Goal: Find specific page/section: Find specific page/section

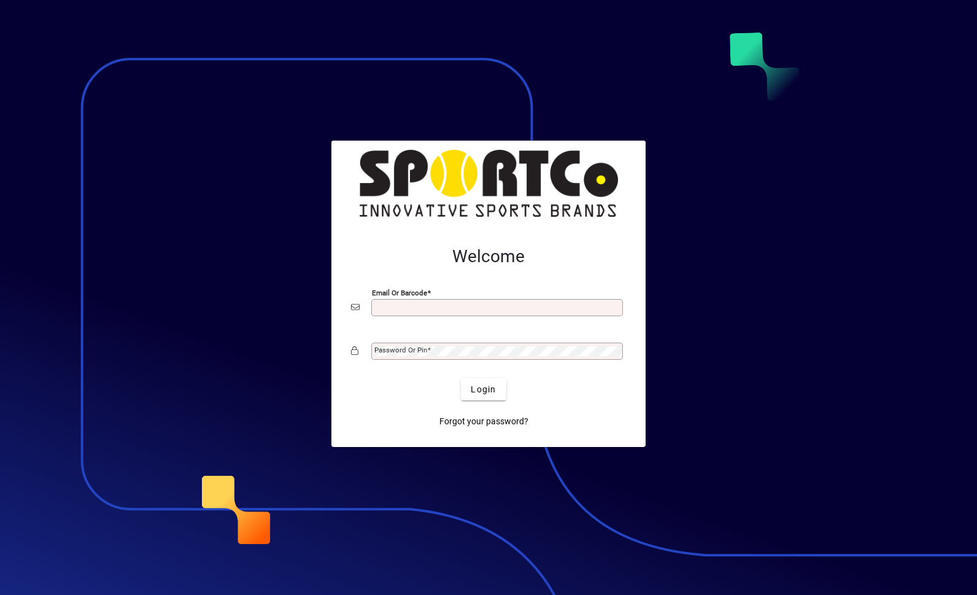
scroll to position [159, 0]
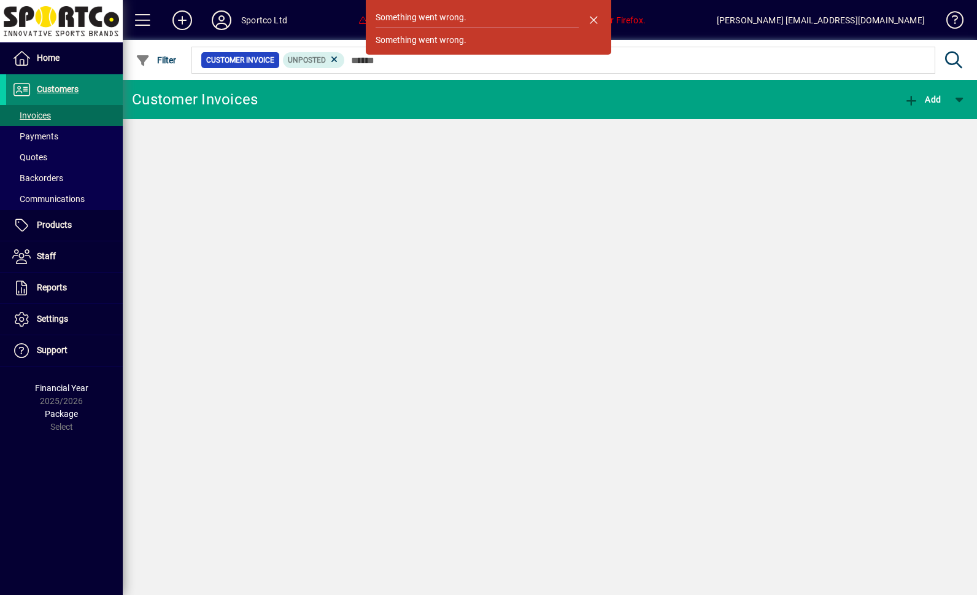
click at [58, 87] on span "Customers" at bounding box center [58, 89] width 42 height 10
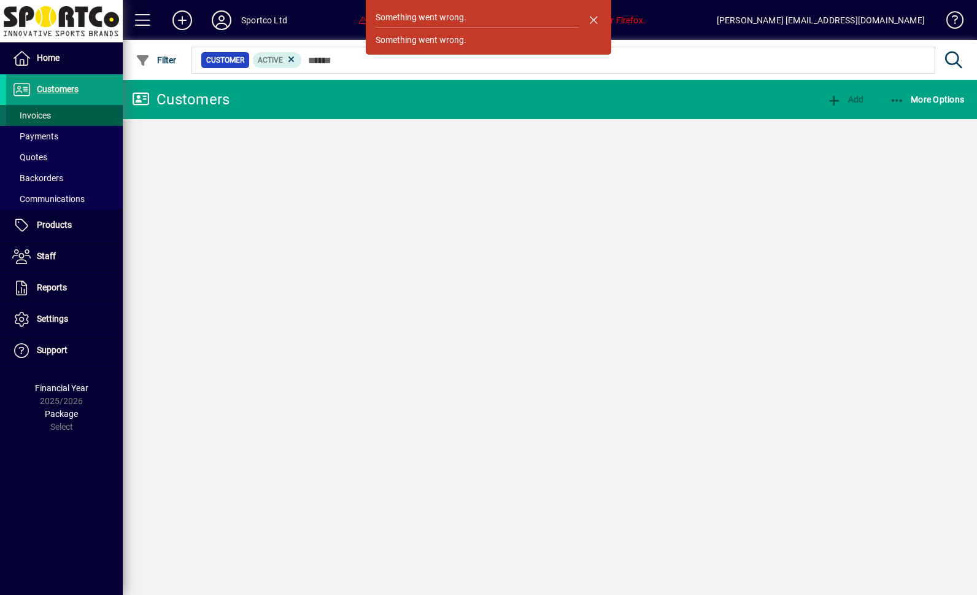
click at [29, 116] on span "Invoices" at bounding box center [31, 115] width 39 height 10
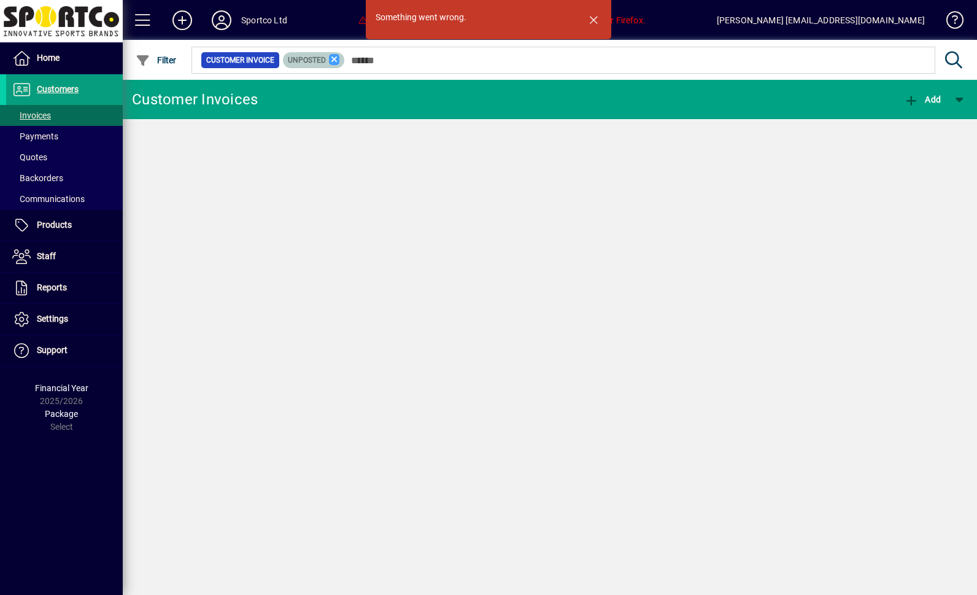
click at [340, 55] on icon at bounding box center [334, 59] width 11 height 11
click at [58, 89] on span "Customers" at bounding box center [58, 89] width 42 height 10
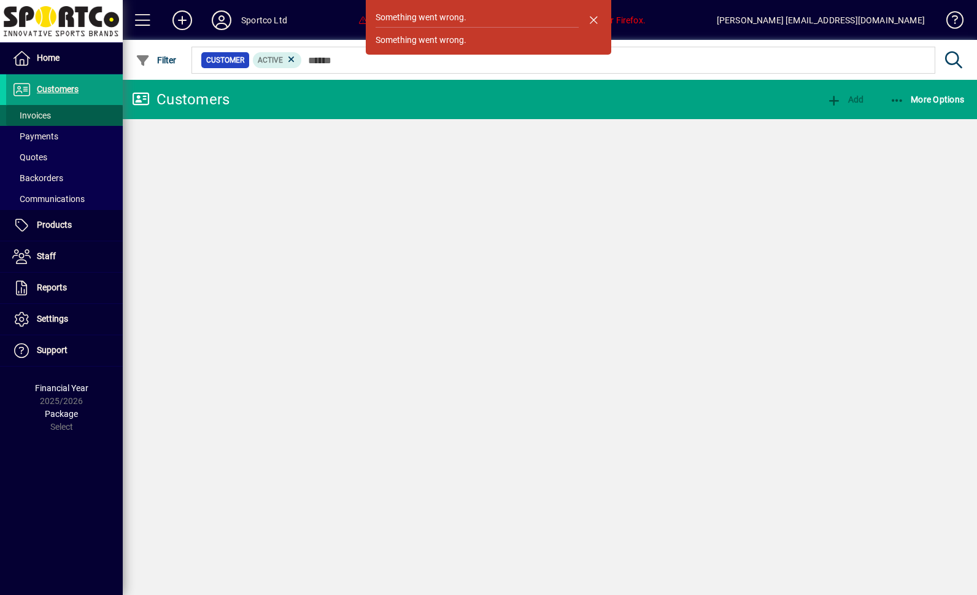
click at [33, 116] on span "Invoices" at bounding box center [31, 115] width 39 height 10
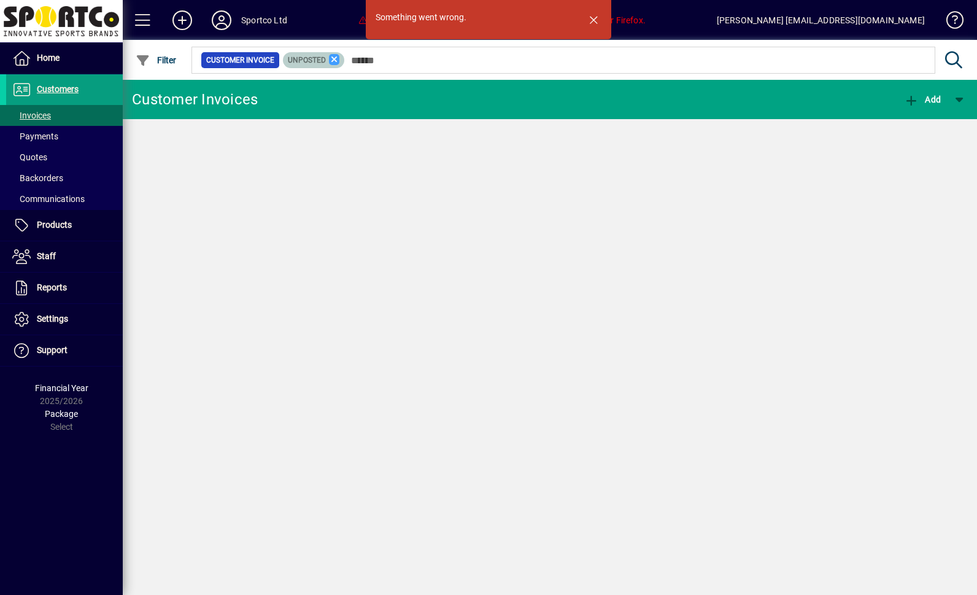
click at [340, 57] on icon at bounding box center [334, 59] width 11 height 11
click at [46, 198] on span "Communications" at bounding box center [48, 199] width 72 height 10
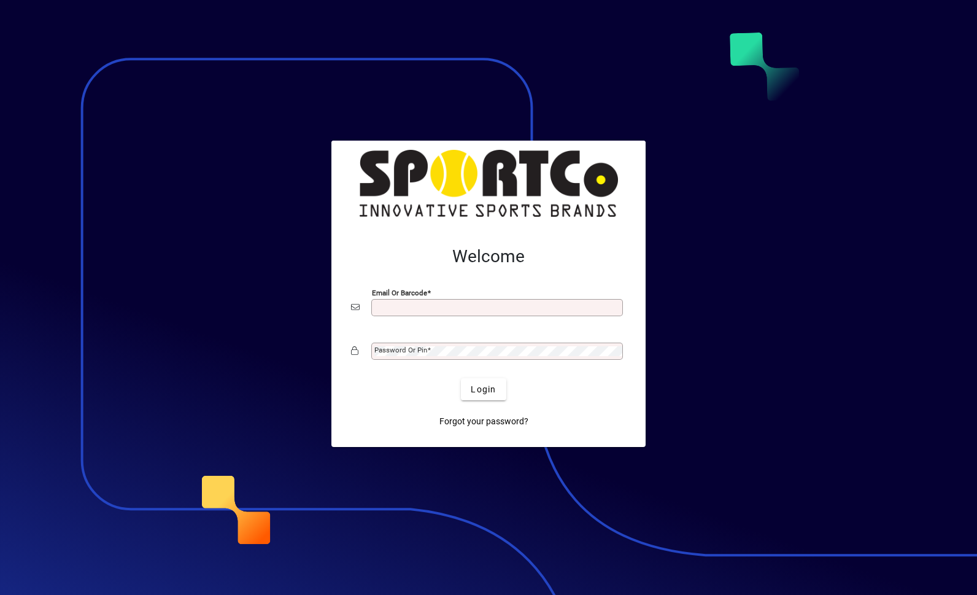
scroll to position [159, 0]
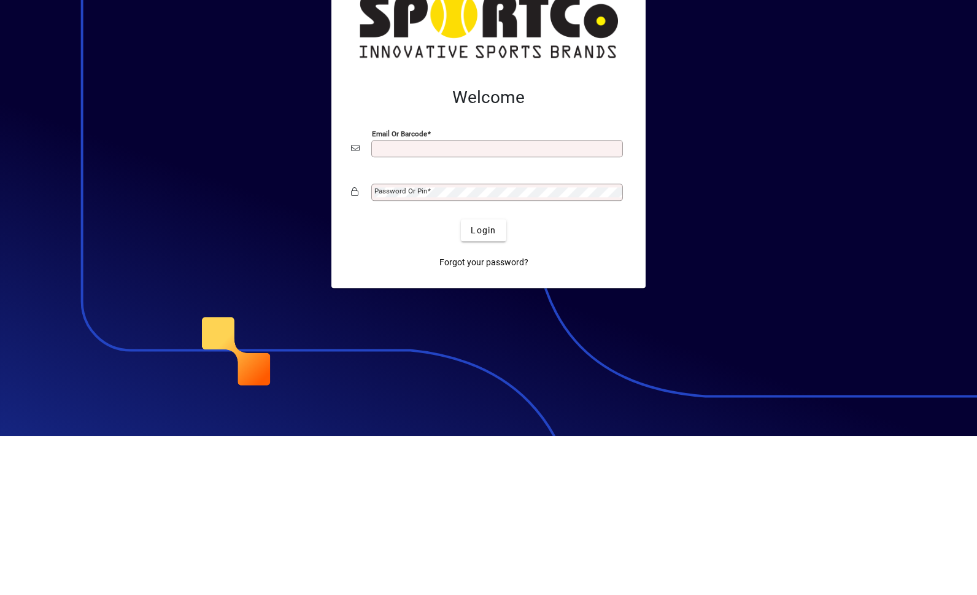
type input "**********"
click at [484, 378] on button "Login" at bounding box center [483, 389] width 45 height 22
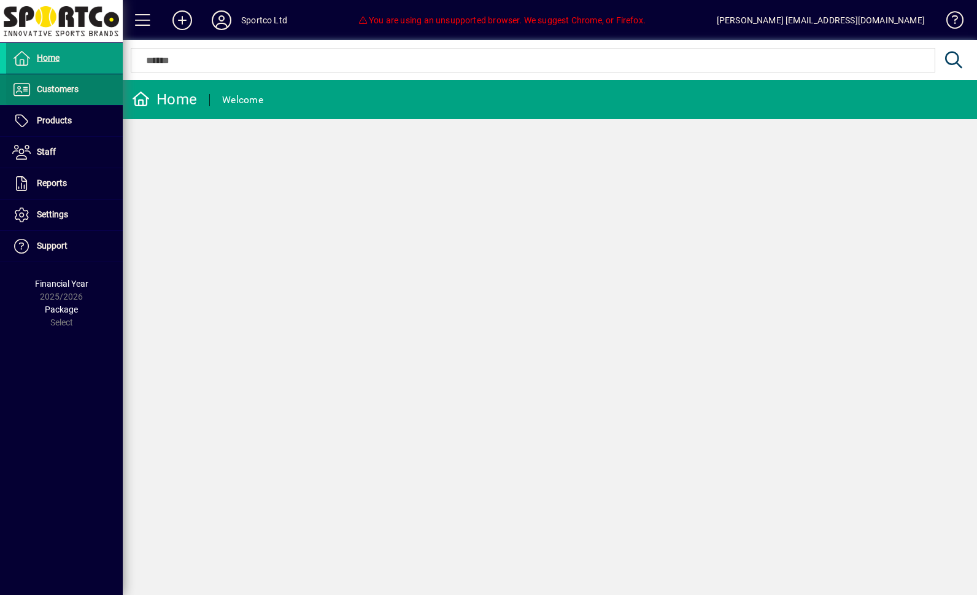
click at [52, 88] on span "Customers" at bounding box center [58, 89] width 42 height 10
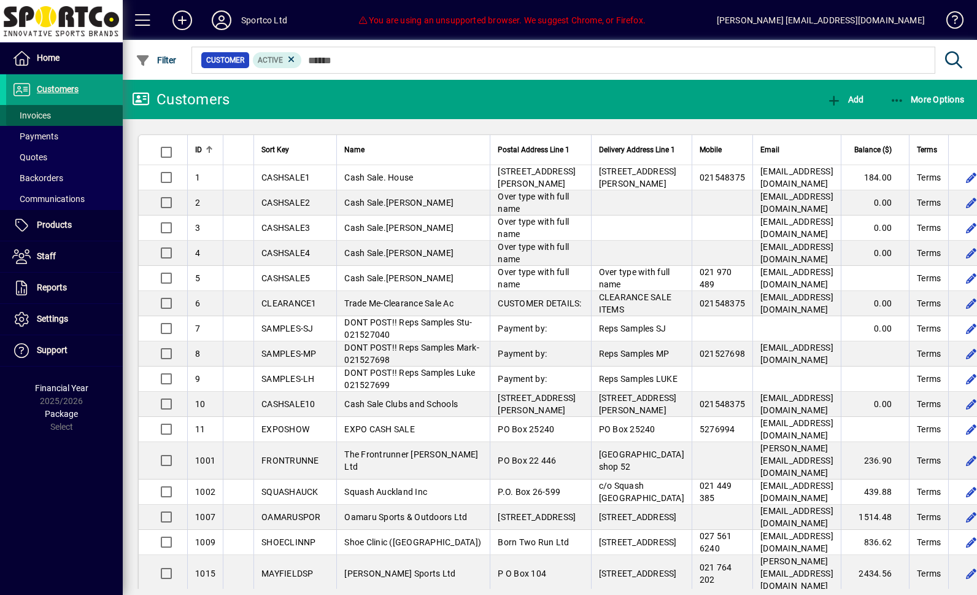
click at [29, 112] on span "Invoices" at bounding box center [31, 115] width 39 height 10
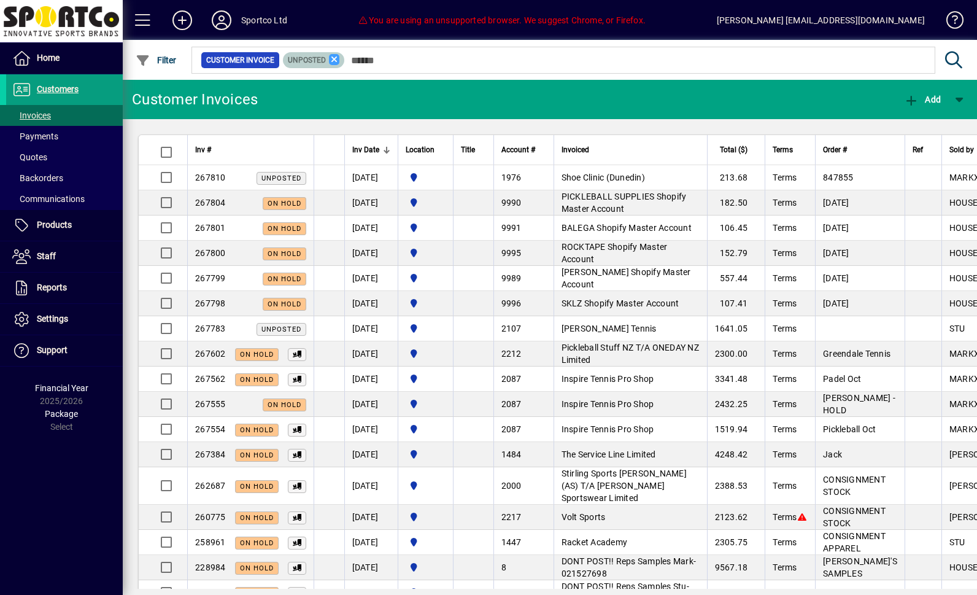
click at [340, 60] on icon at bounding box center [334, 59] width 11 height 11
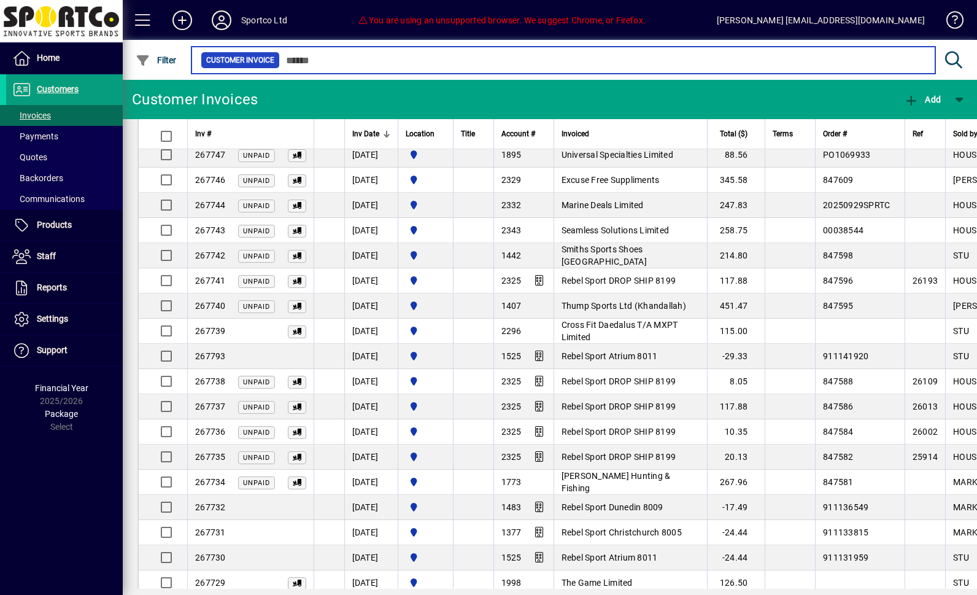
scroll to position [1724, 0]
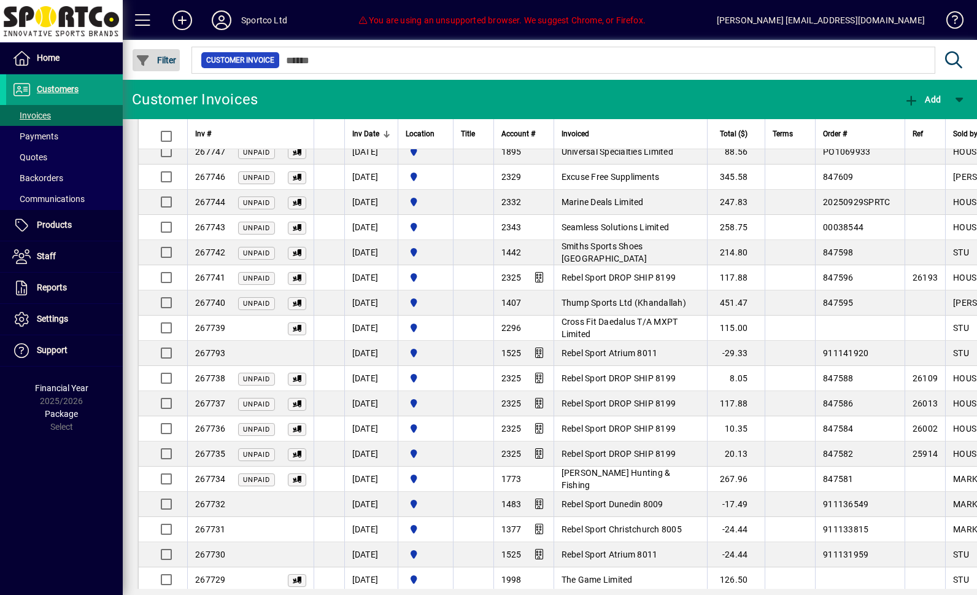
click at [161, 58] on span "Filter" at bounding box center [156, 60] width 41 height 10
